Goal: Navigation & Orientation: Understand site structure

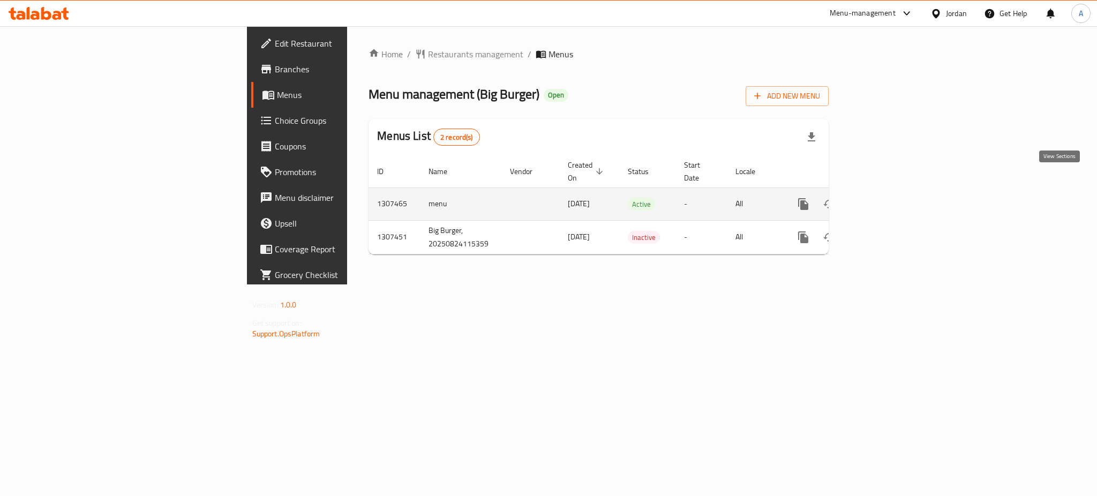
click at [887, 198] on icon "enhanced table" at bounding box center [880, 204] width 13 height 13
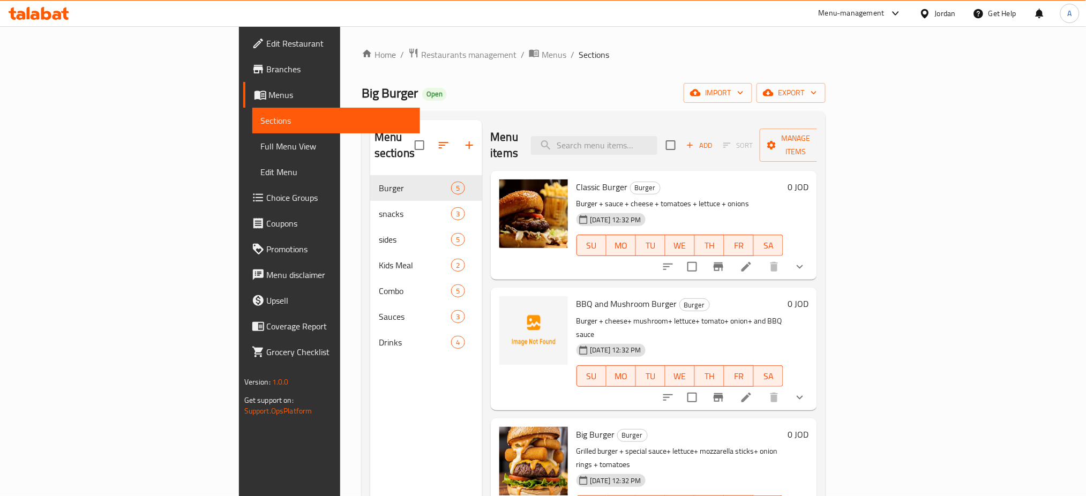
click at [576, 296] on span "BBQ and Mushroom Burger" at bounding box center [626, 304] width 101 height 16
copy h6 "BBQ and Mushroom Burger"
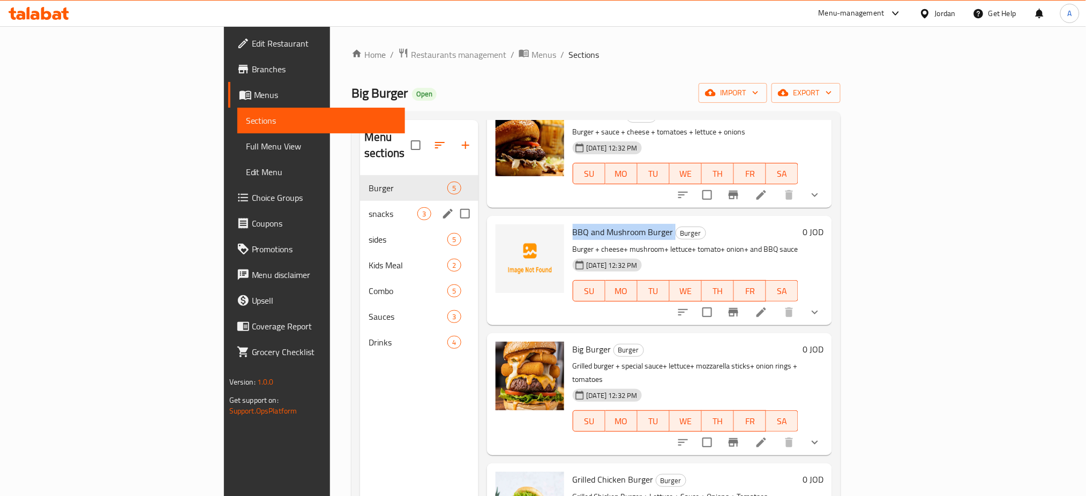
click at [360, 201] on div "snacks 3" at bounding box center [419, 214] width 118 height 26
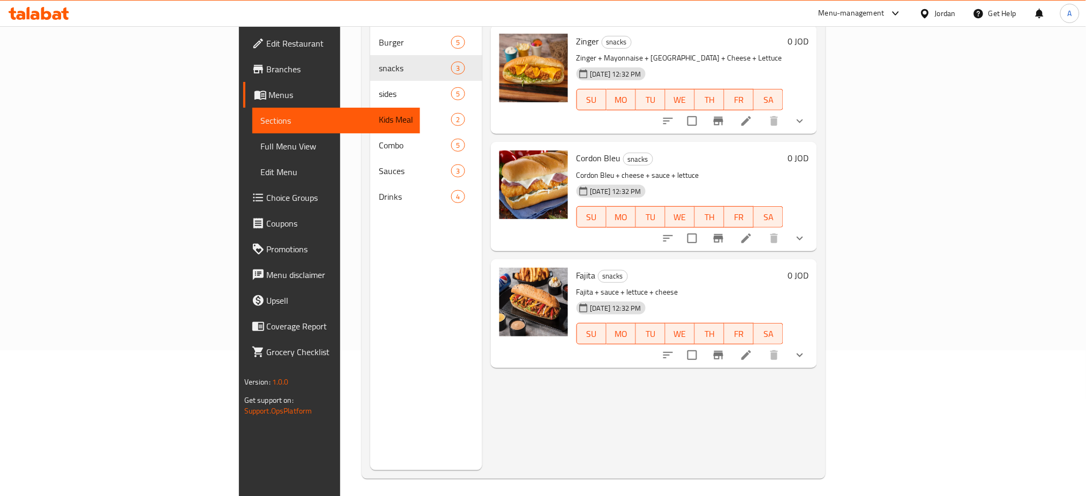
scroll to position [75, 0]
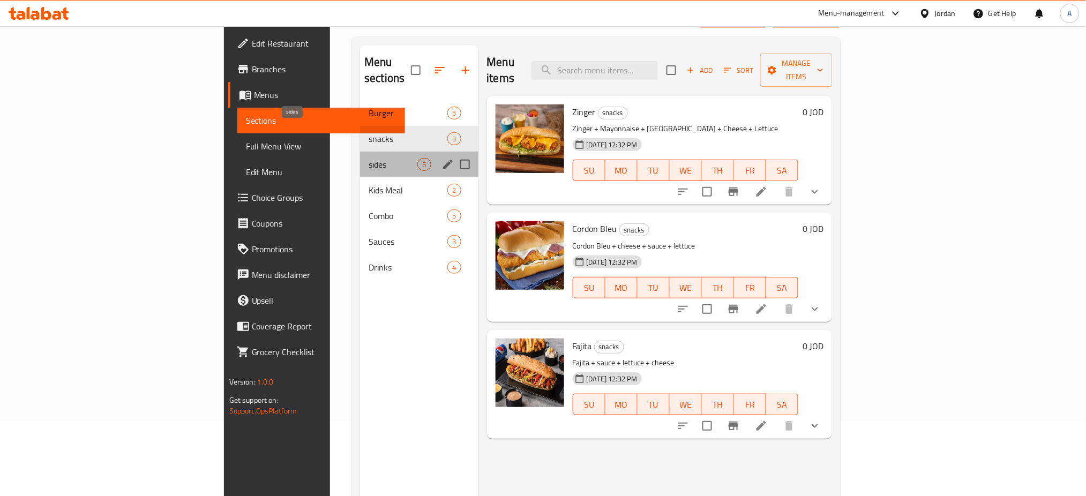
click at [369, 158] on span "sides" at bounding box center [393, 164] width 49 height 13
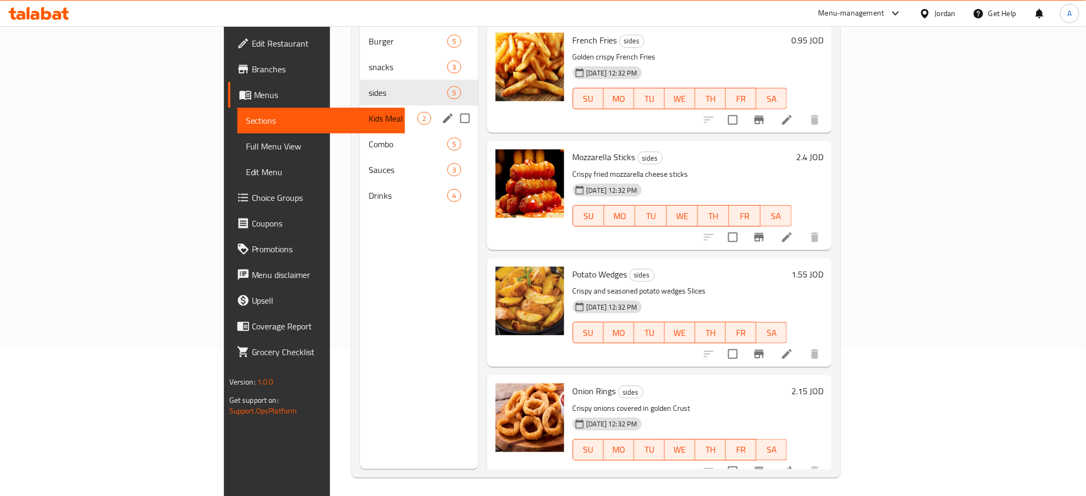
click at [360, 106] on div "Kids Meal 2" at bounding box center [419, 119] width 118 height 26
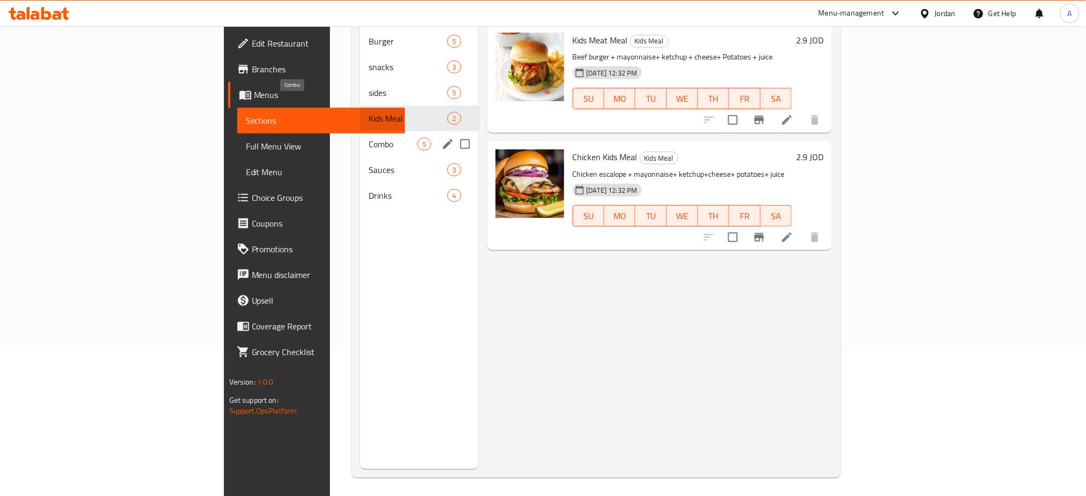
click at [369, 138] on span "Combo" at bounding box center [393, 144] width 49 height 13
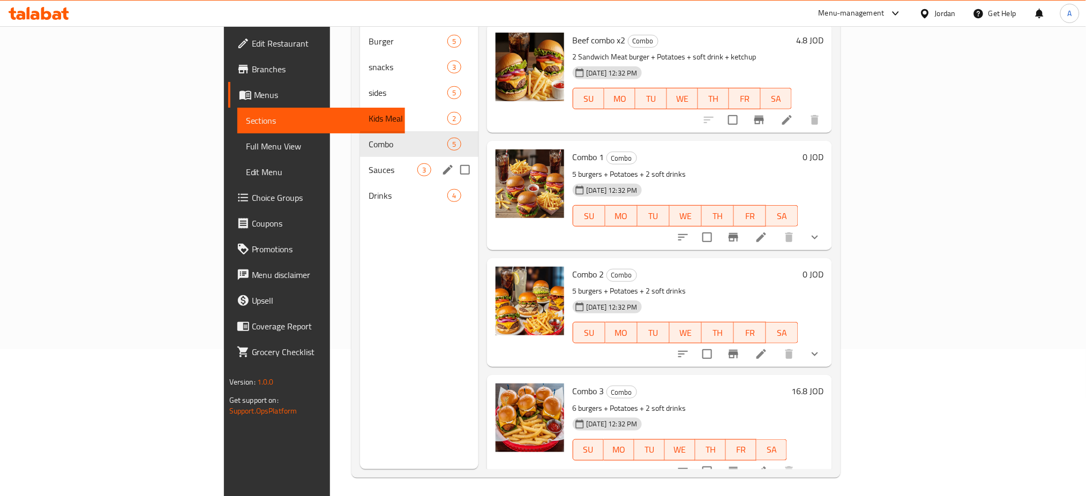
click at [369, 163] on span "Sauces" at bounding box center [393, 169] width 49 height 13
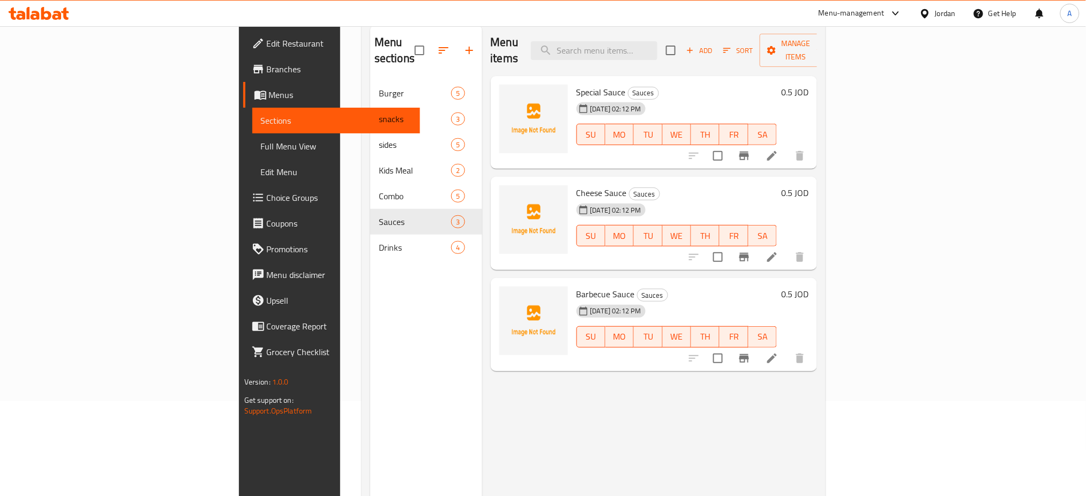
scroll to position [75, 0]
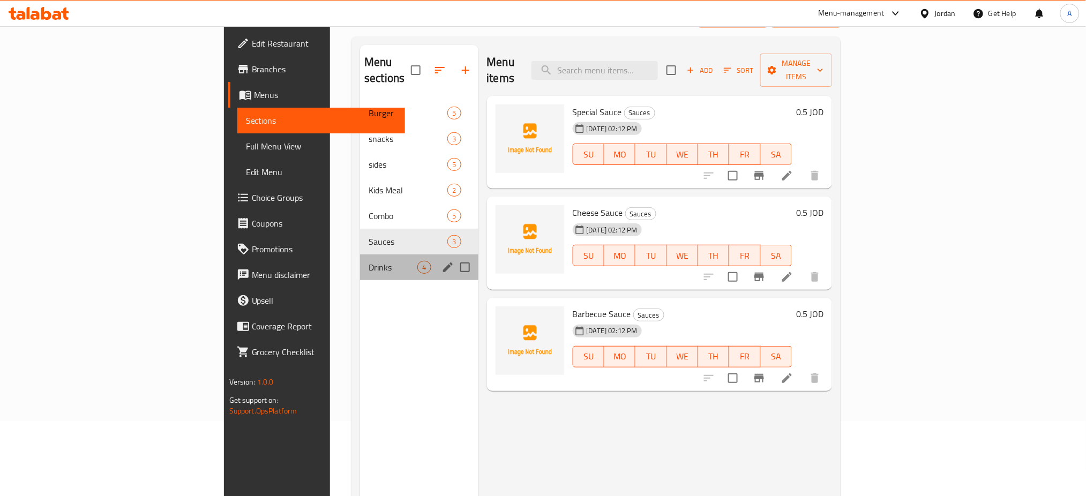
click at [360, 254] on div "Drinks 4" at bounding box center [419, 267] width 118 height 26
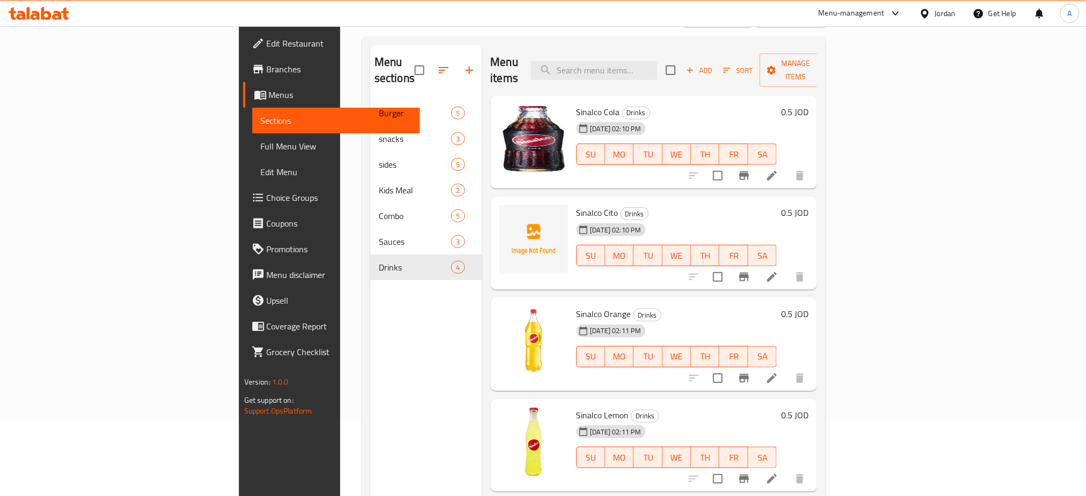
click at [576, 205] on span "Sinalco Cito" at bounding box center [597, 213] width 42 height 16
copy h6 "Sinalco Cito"
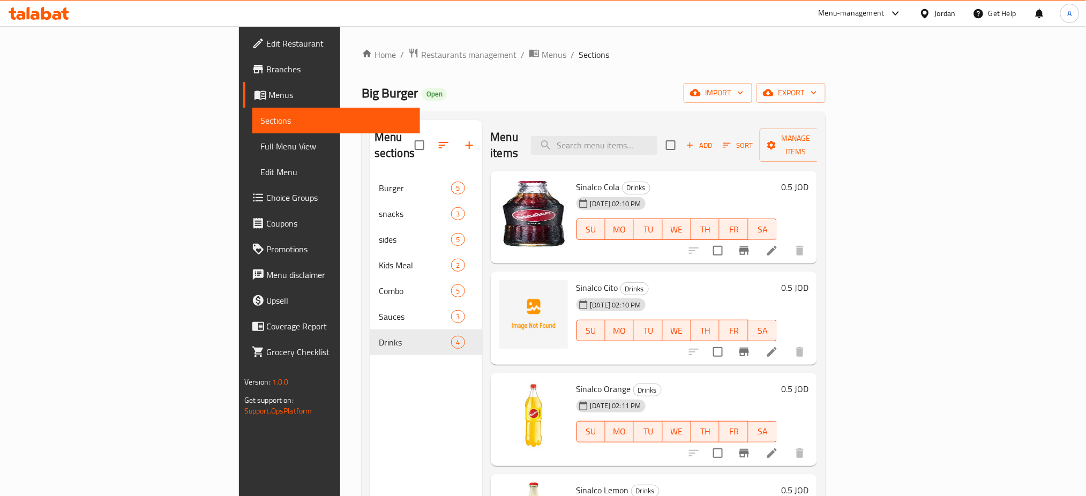
click at [340, 45] on div "Home / Restaurants management / Menus / Sections Big Burger Open import export …" at bounding box center [593, 336] width 507 height 620
click at [421, 54] on span "Restaurants management" at bounding box center [468, 54] width 95 height 13
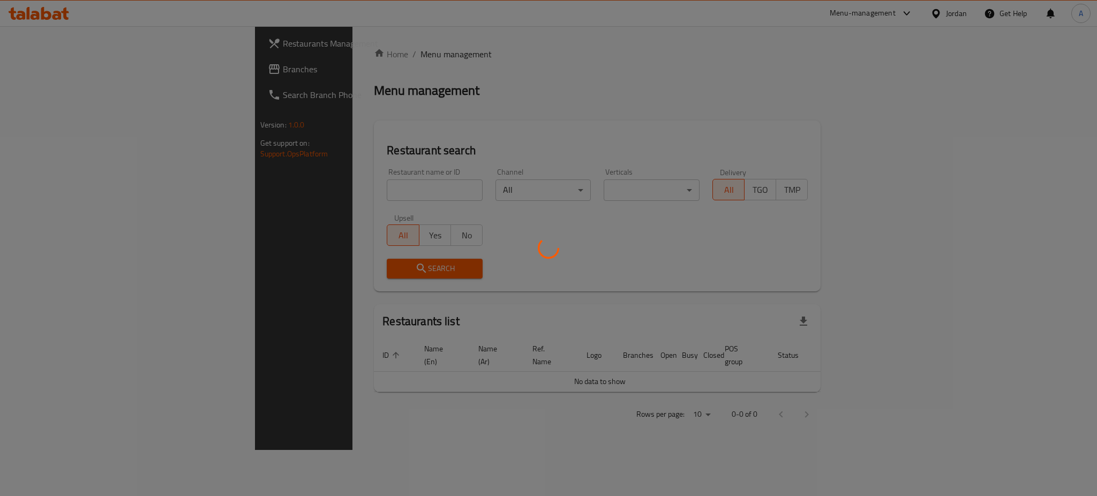
click at [48, 70] on div at bounding box center [548, 248] width 1097 height 496
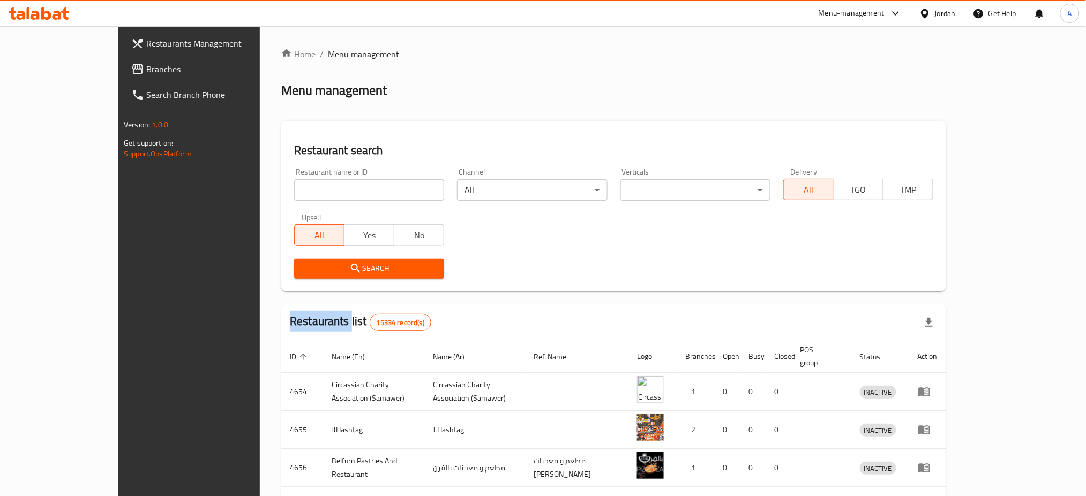
click at [123, 70] on link "Branches" at bounding box center [211, 69] width 177 height 26
